Goal: Task Accomplishment & Management: Use online tool/utility

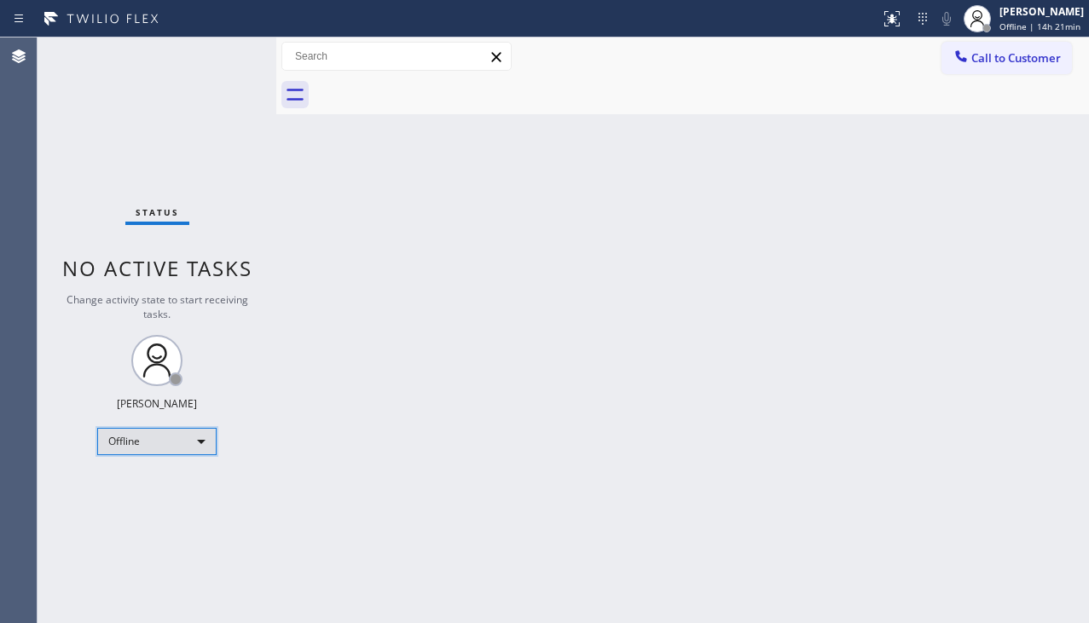
click at [129, 449] on div "Offline" at bounding box center [156, 441] width 119 height 27
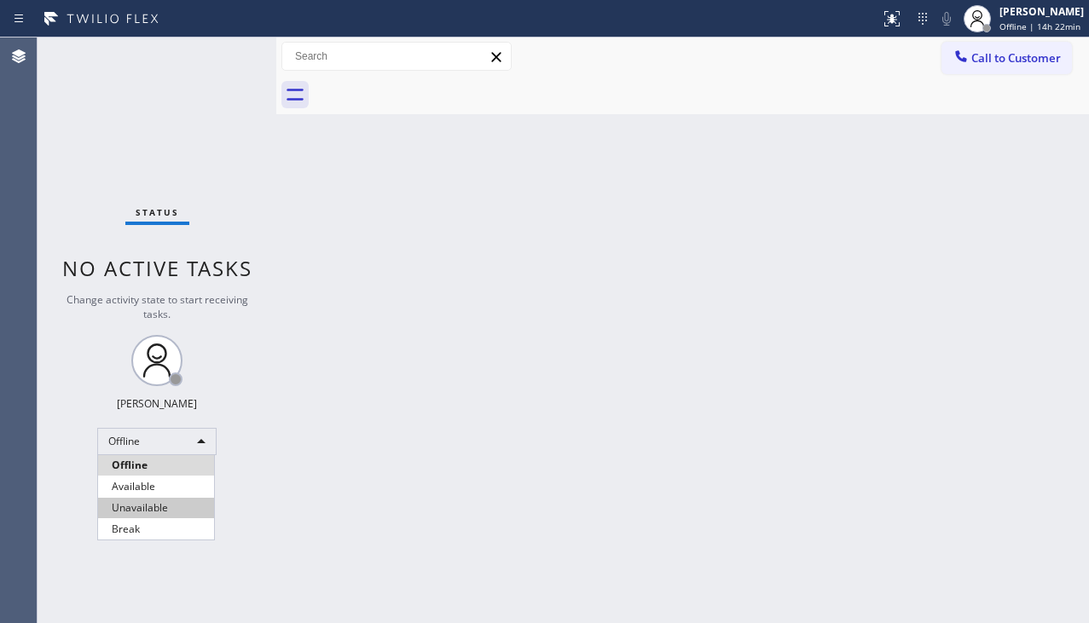
click at [159, 506] on li "Unavailable" at bounding box center [156, 508] width 116 height 20
